Goal: Information Seeking & Learning: Learn about a topic

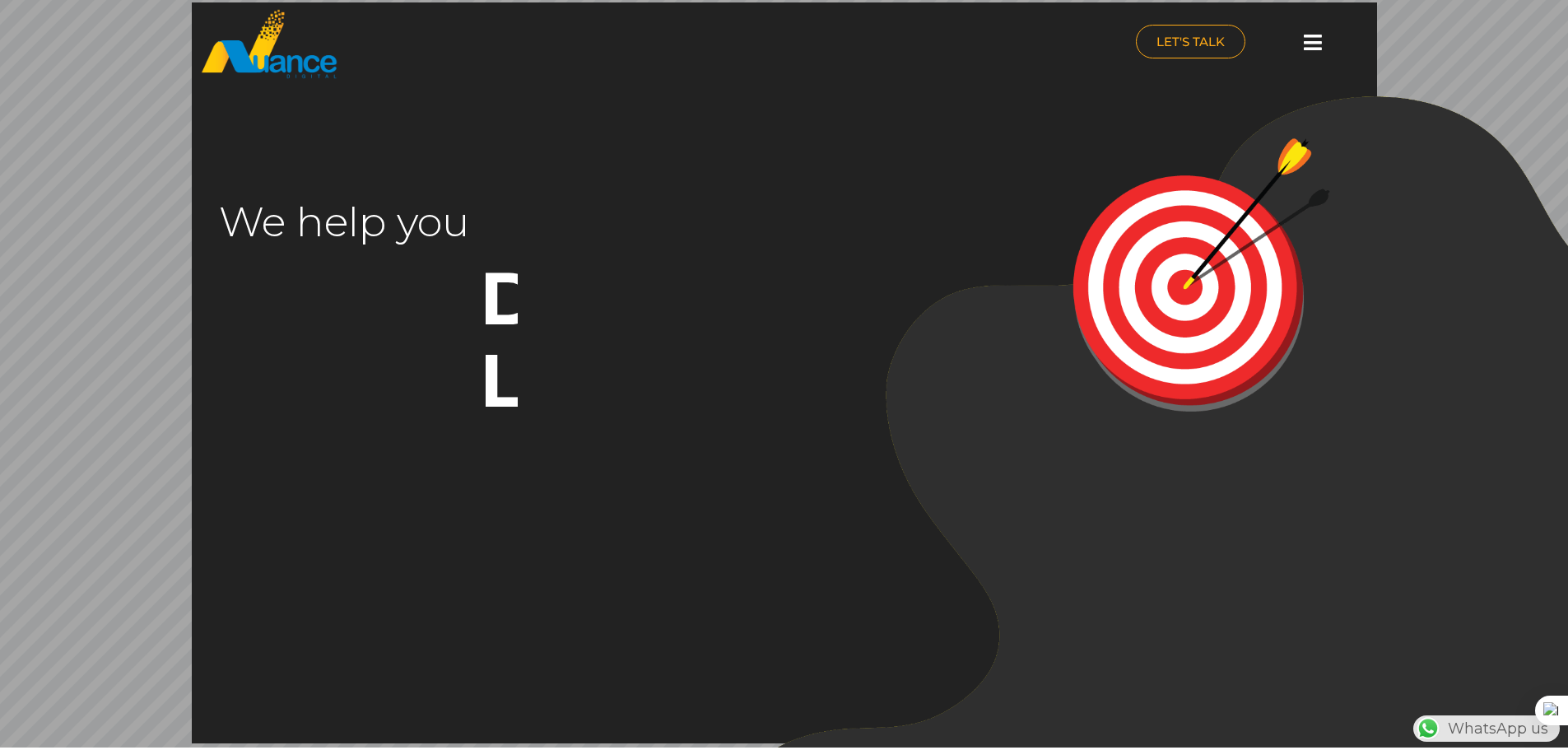
click at [1318, 40] on icon at bounding box center [1313, 43] width 19 height 20
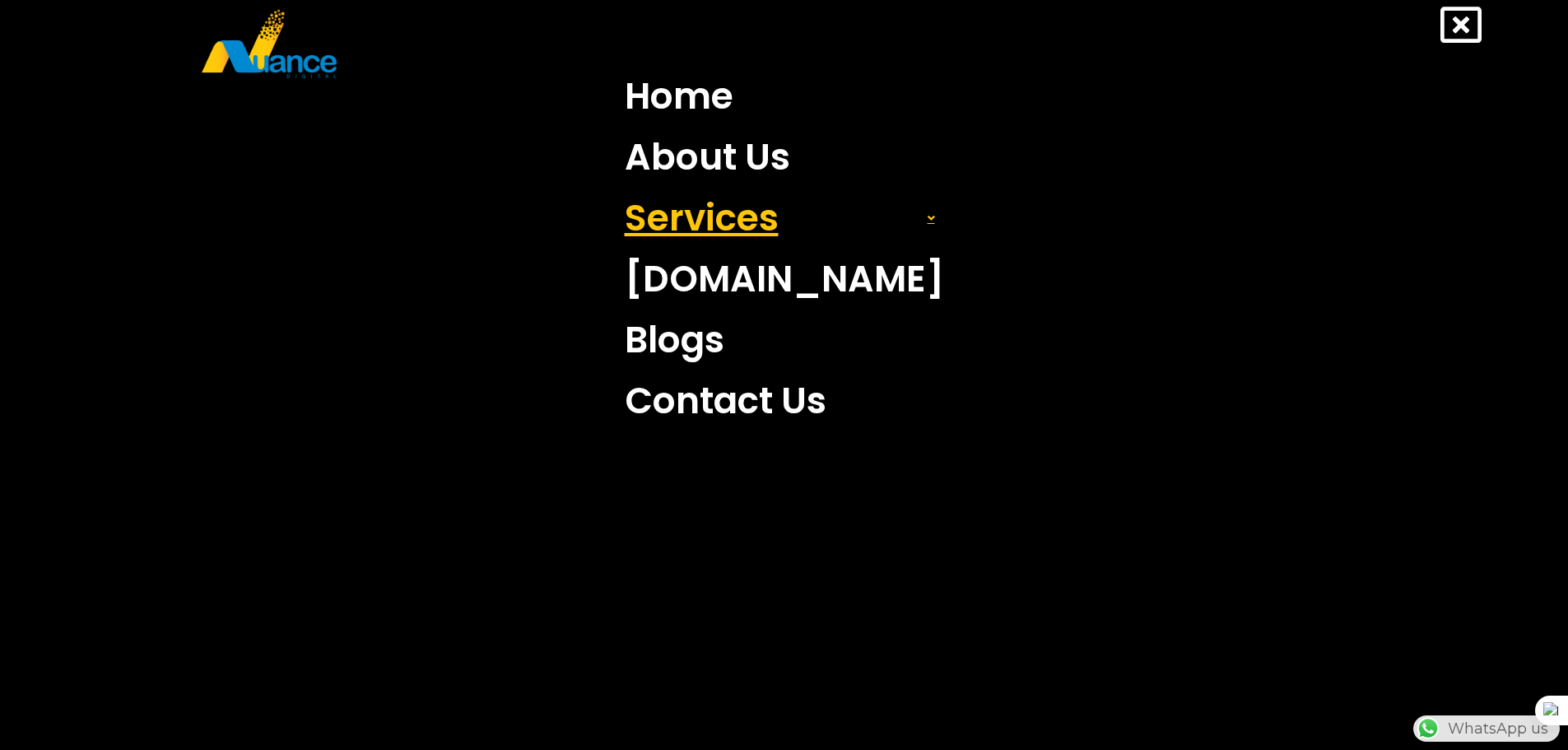
click at [814, 233] on link "Services" at bounding box center [784, 218] width 344 height 61
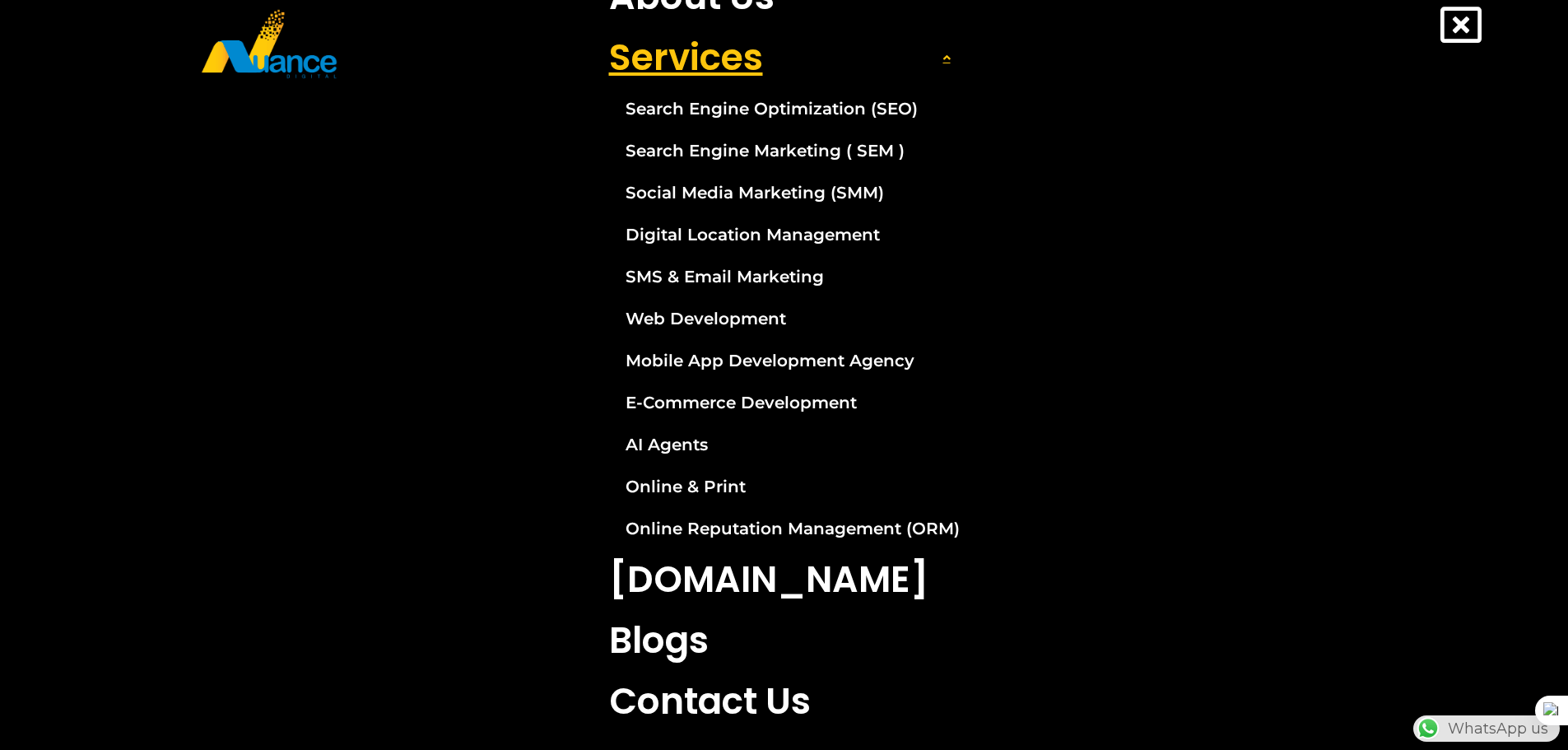
scroll to position [164, 0]
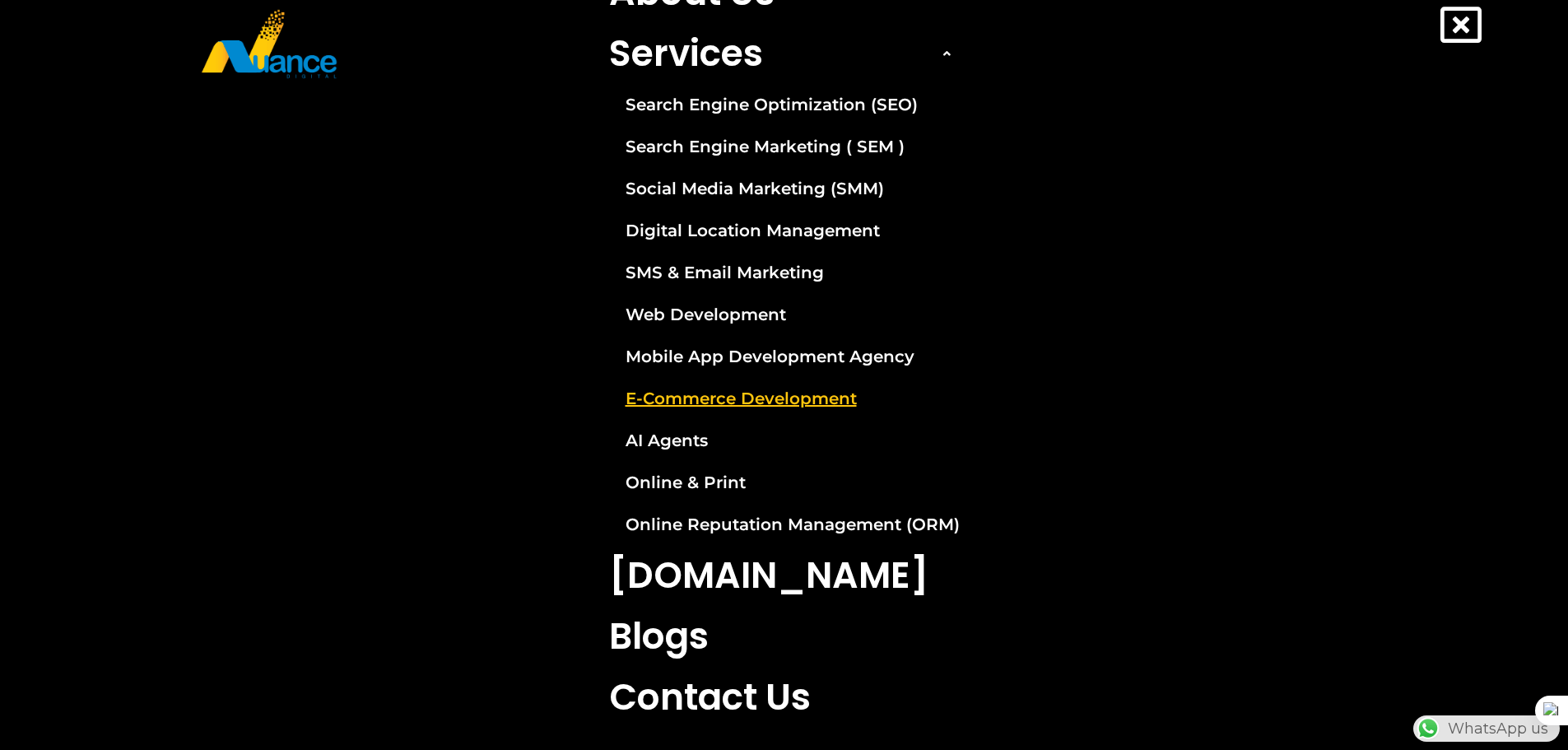
click at [741, 400] on link "E-Commerce Development" at bounding box center [784, 398] width 375 height 41
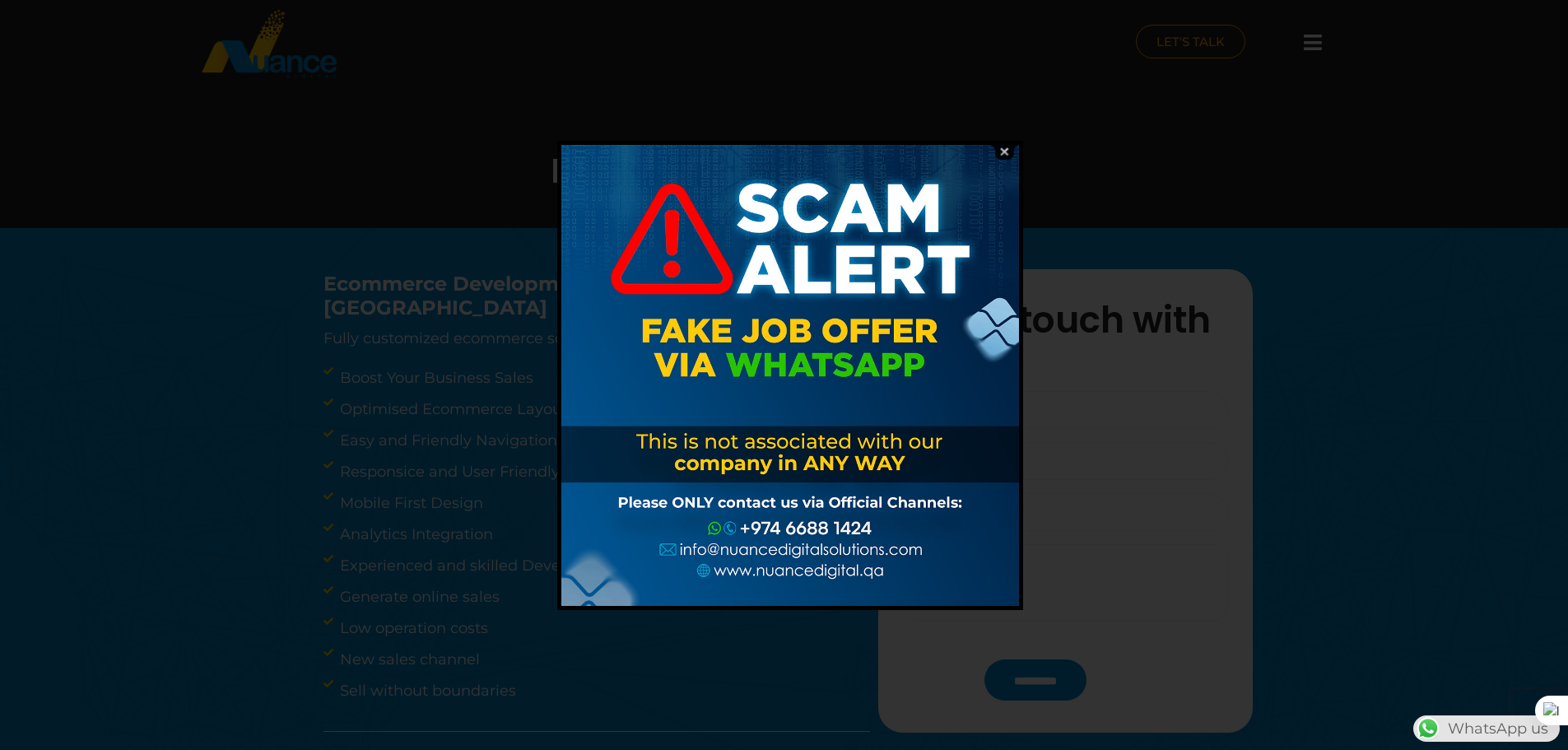
click at [1009, 149] on img at bounding box center [1004, 151] width 32 height 16
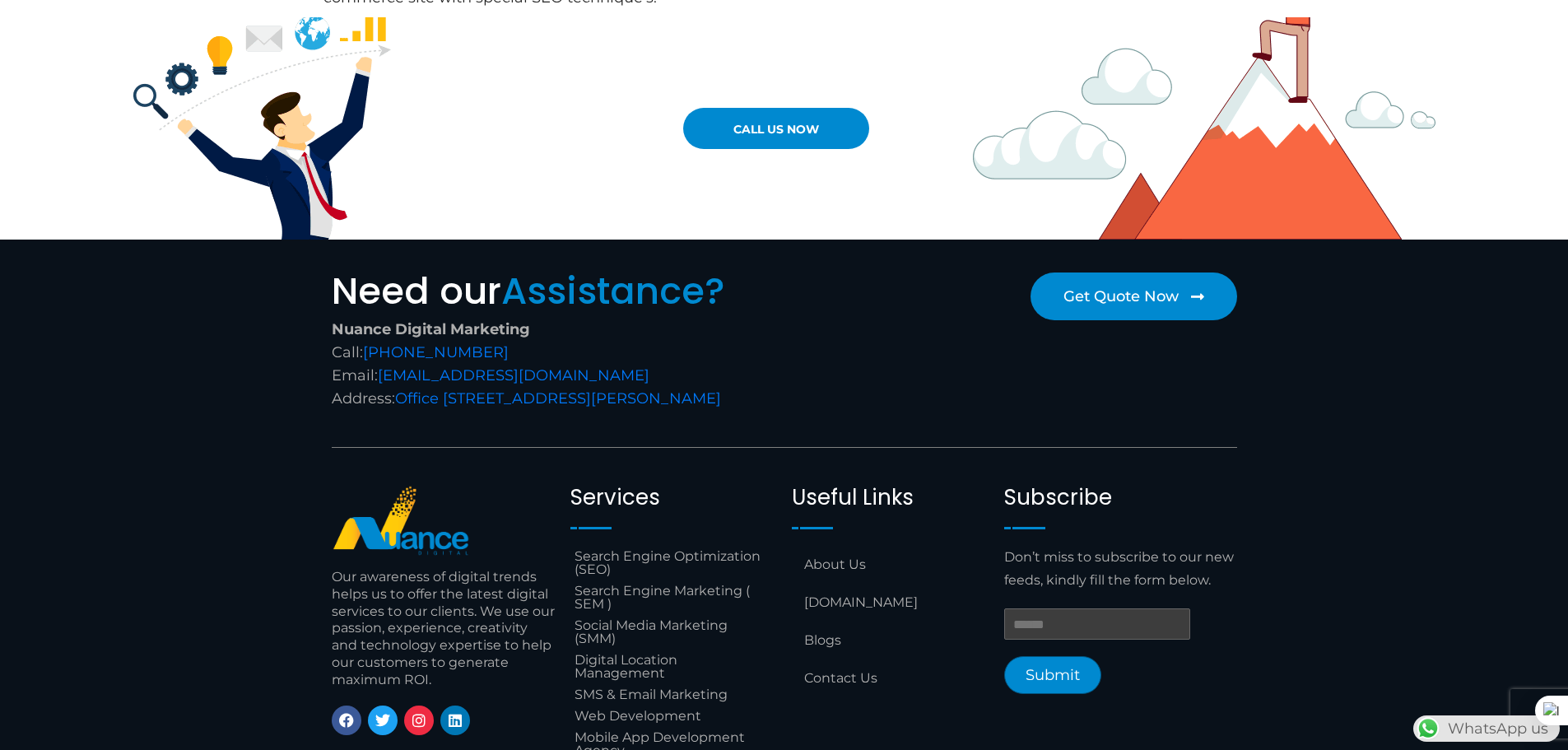
scroll to position [1792, 0]
